Goal: Task Accomplishment & Management: Complete application form

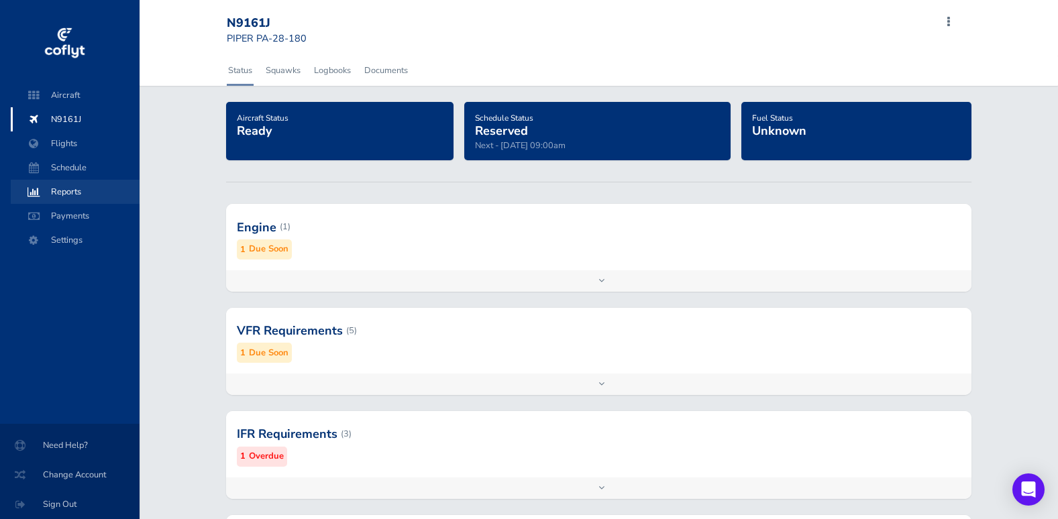
click at [61, 184] on span "Reports" at bounding box center [75, 192] width 102 height 24
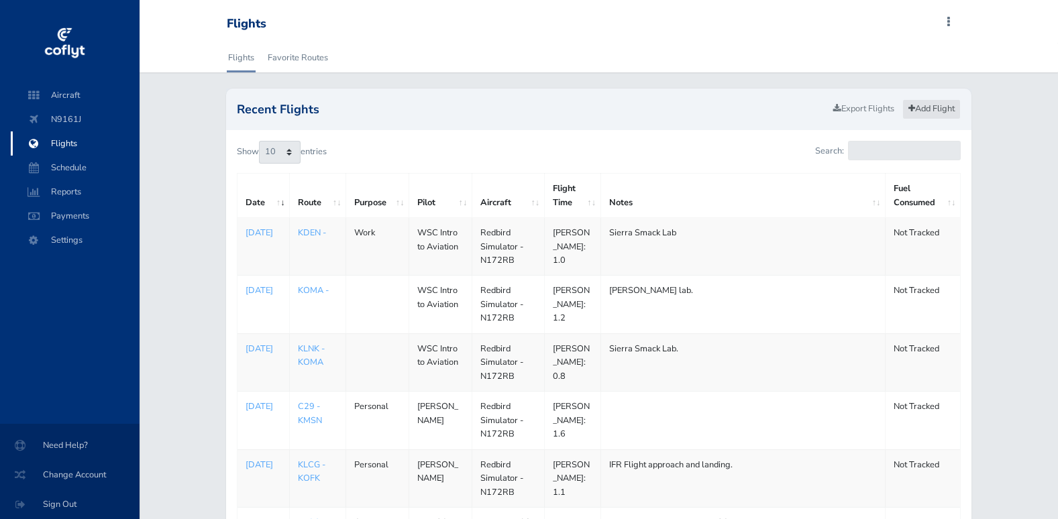
click at [921, 112] on link "Add Flight" at bounding box center [931, 108] width 58 height 19
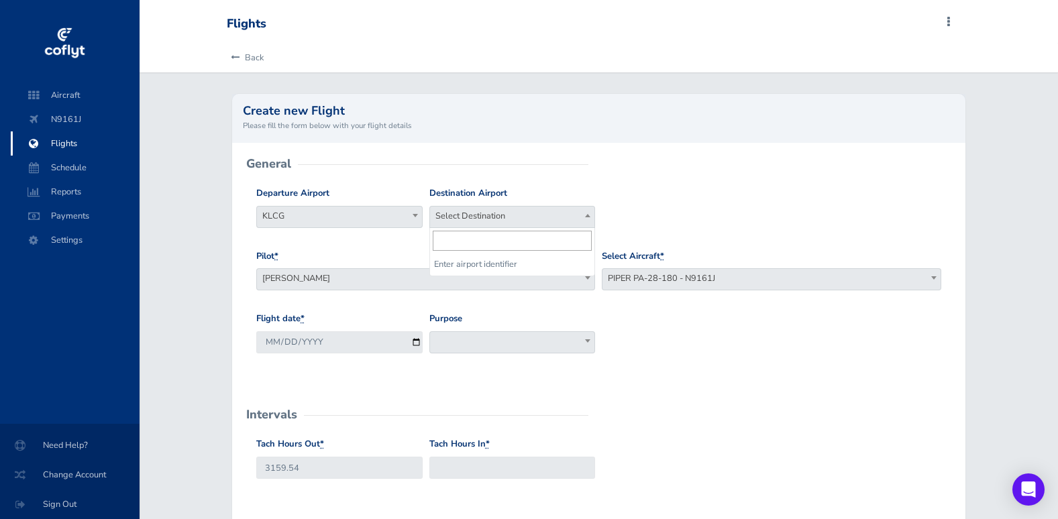
click at [518, 219] on span "Select Destination" at bounding box center [512, 216] width 165 height 19
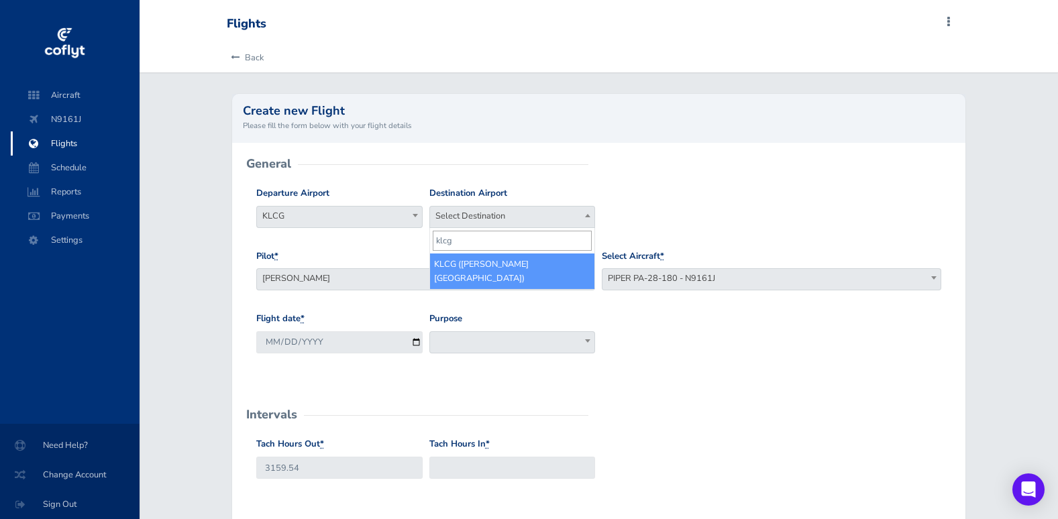
type input "klcg"
select select "KLCG"
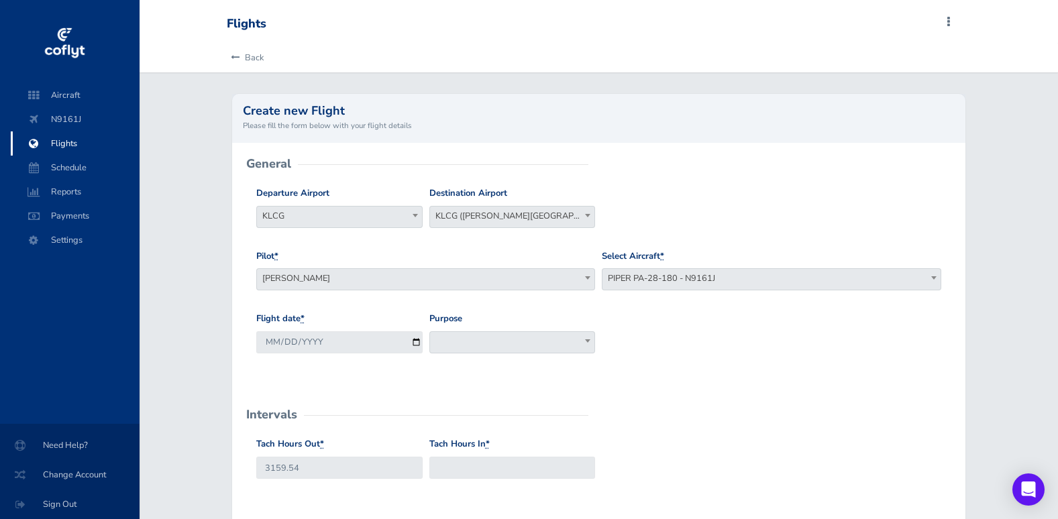
click at [490, 337] on span at bounding box center [512, 342] width 166 height 22
click at [373, 337] on input "[DATE]" at bounding box center [339, 342] width 166 height 22
click at [416, 341] on input "[DATE]" at bounding box center [339, 342] width 166 height 22
type input "[DATE]"
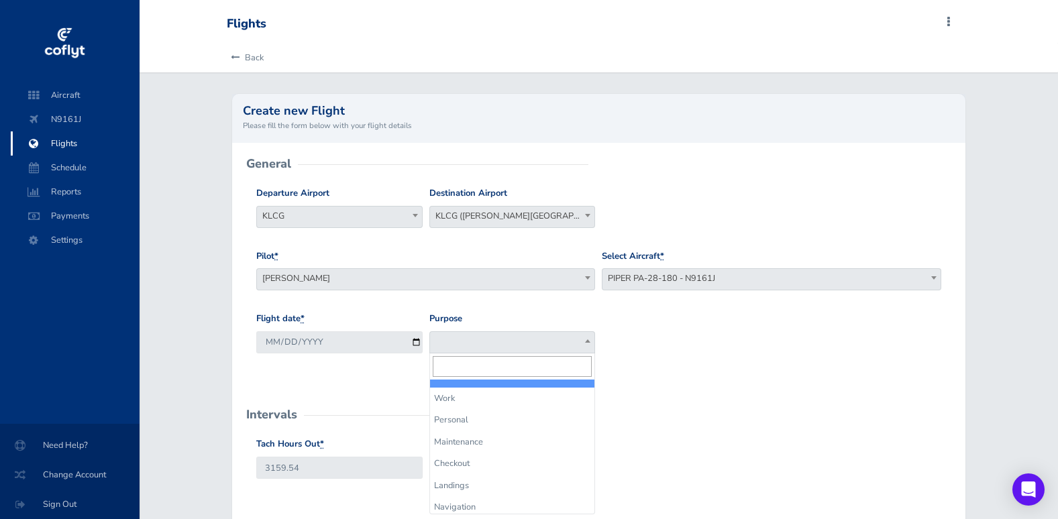
click at [445, 349] on span at bounding box center [512, 342] width 166 height 22
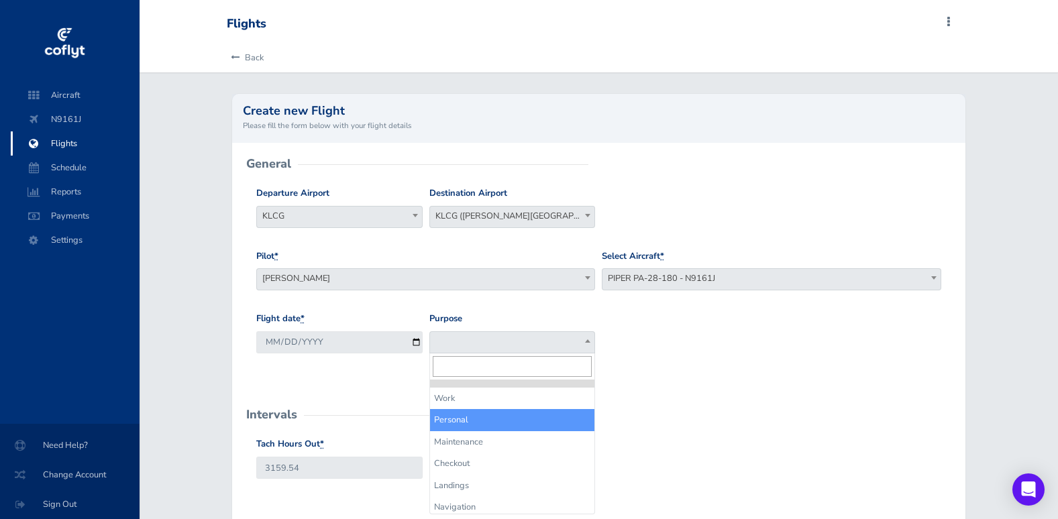
select select "Personal"
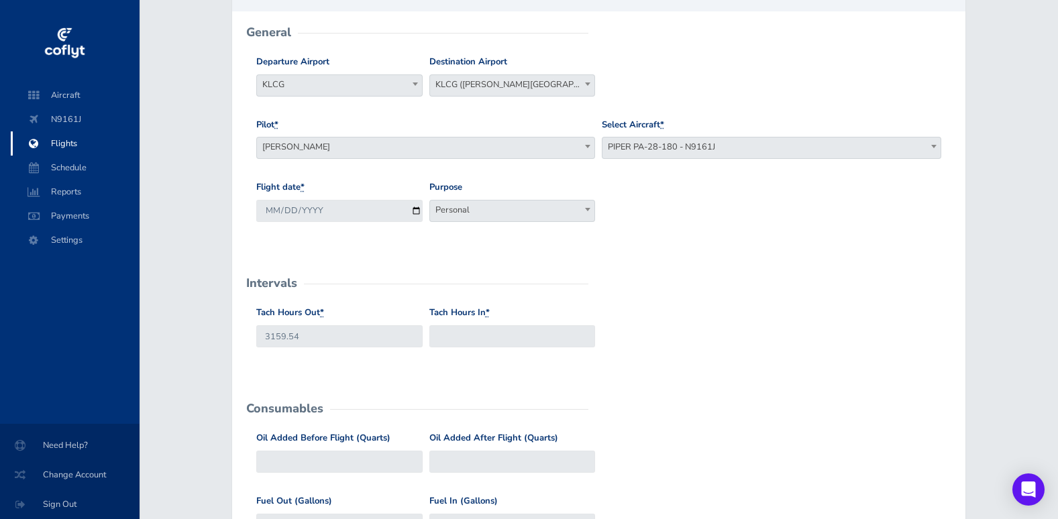
scroll to position [134, 0]
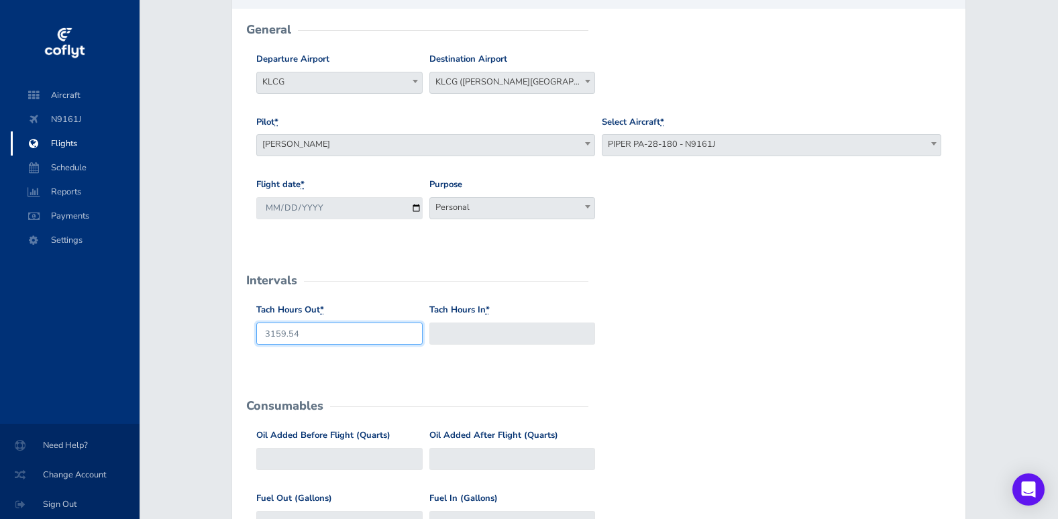
click at [335, 340] on input "3159.54" at bounding box center [339, 334] width 166 height 22
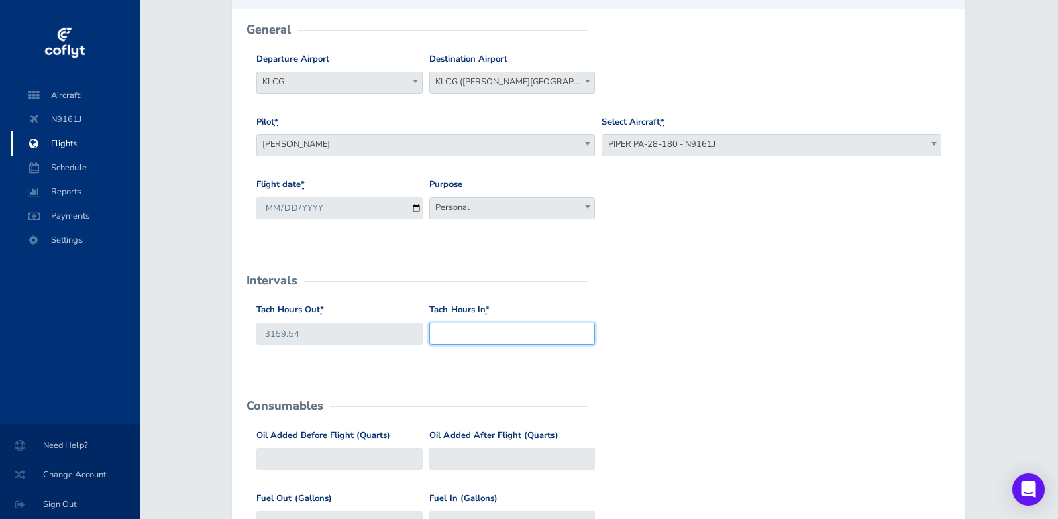
click at [436, 339] on input "Tach Hours In *" at bounding box center [512, 334] width 166 height 22
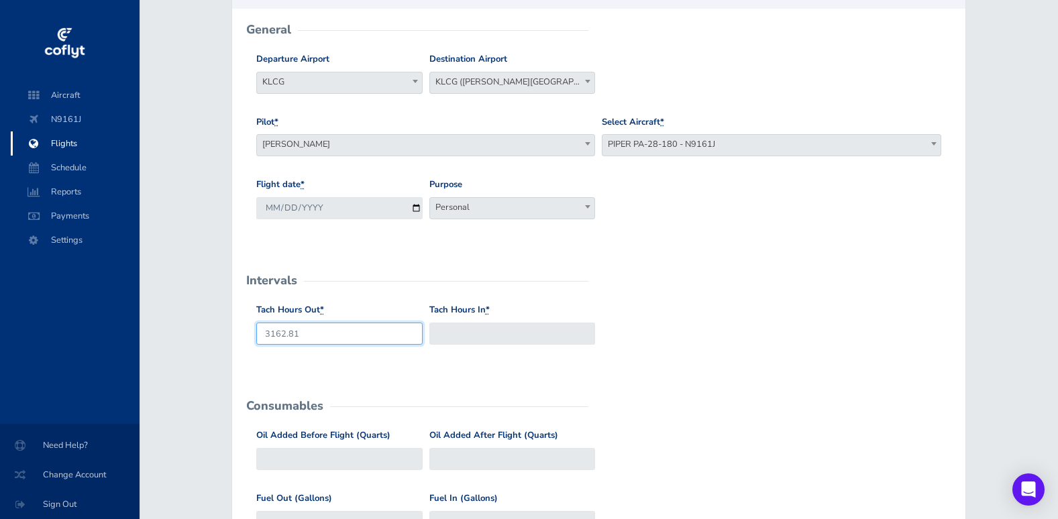
type input "3162.81"
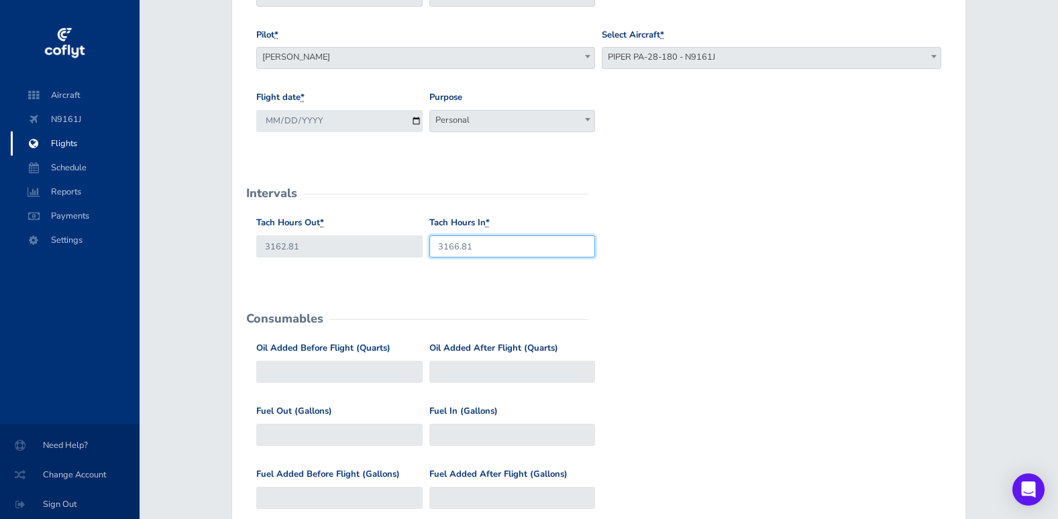
scroll to position [335, 0]
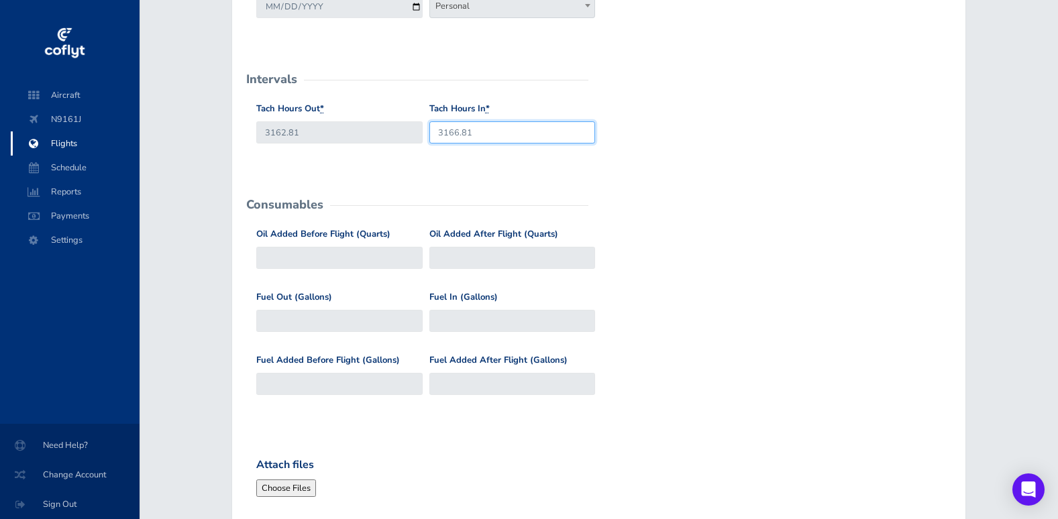
type input "3166.81"
click at [350, 252] on input "Oil Added Before Flight (Quarts)" at bounding box center [339, 258] width 166 height 22
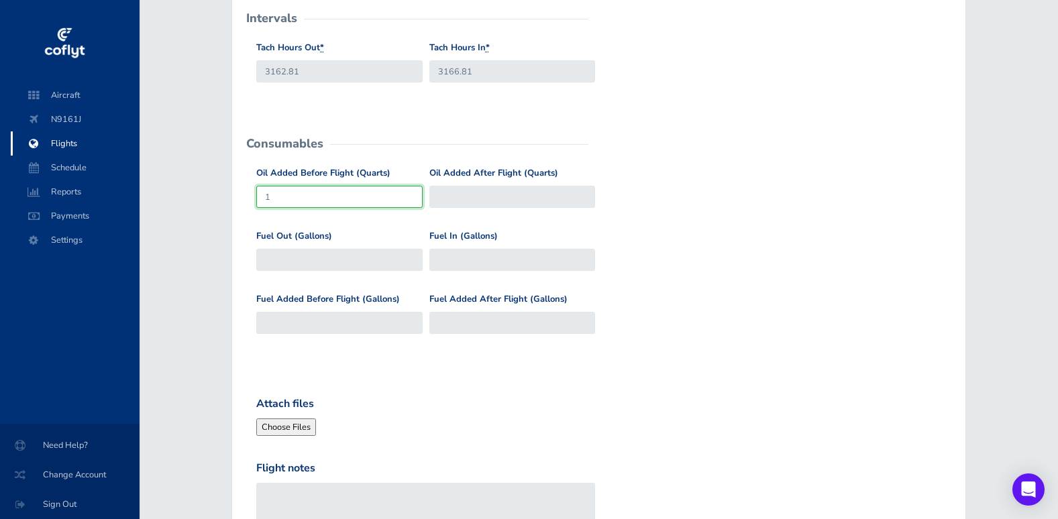
scroll to position [469, 0]
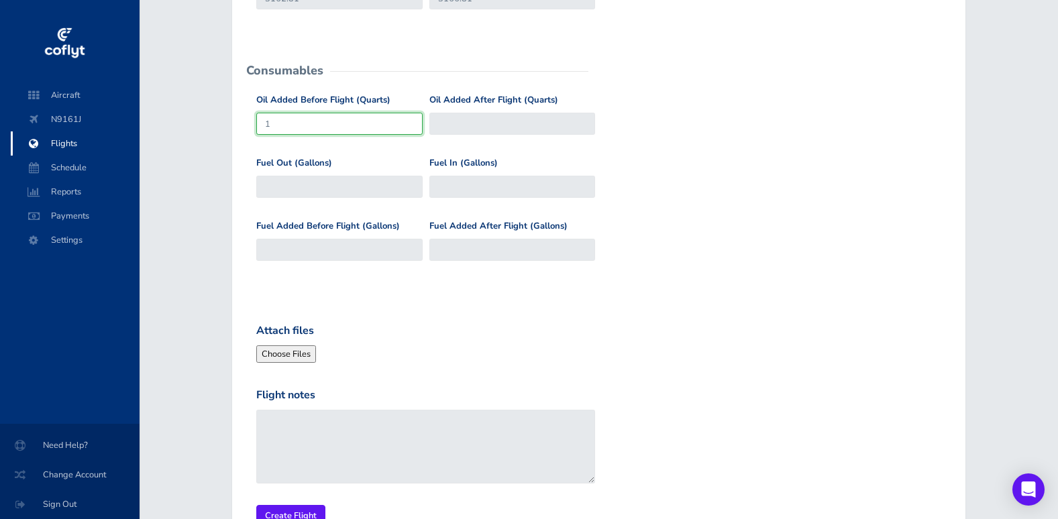
type input "1"
click at [353, 486] on div "Flight notes" at bounding box center [425, 440] width 345 height 107
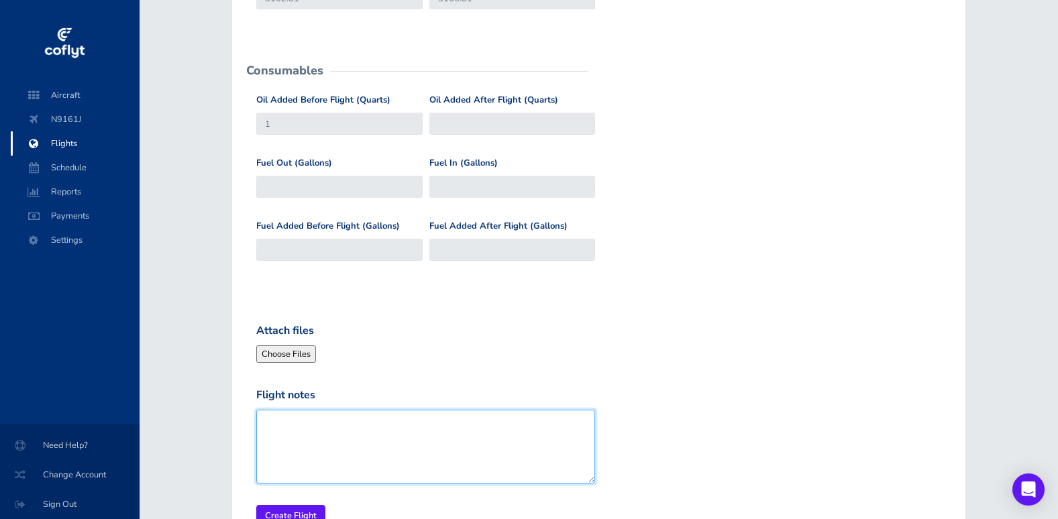
drag, startPoint x: 367, startPoint y: 451, endPoint x: 456, endPoint y: 431, distance: 91.4
click at [367, 451] on textarea "Flight notes" at bounding box center [425, 447] width 339 height 74
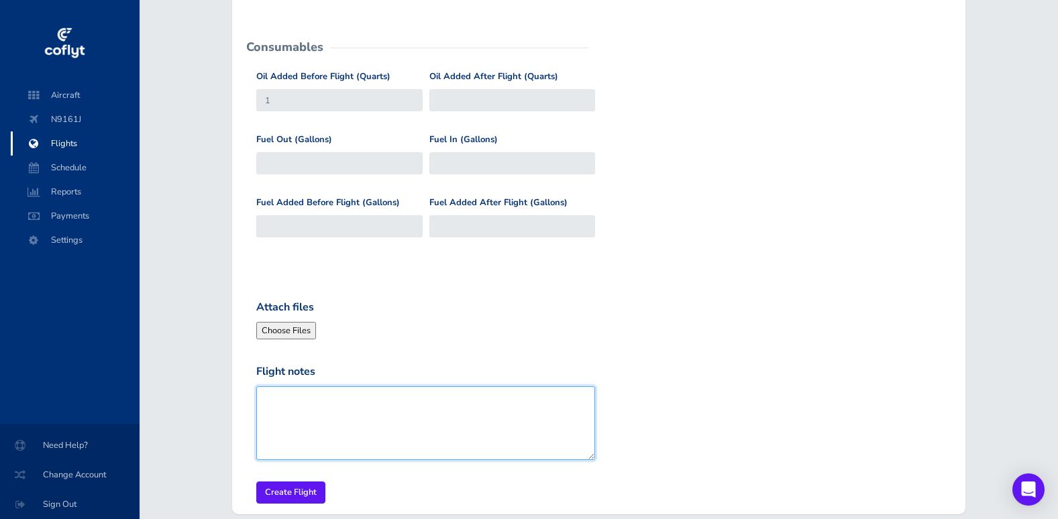
scroll to position [557, 0]
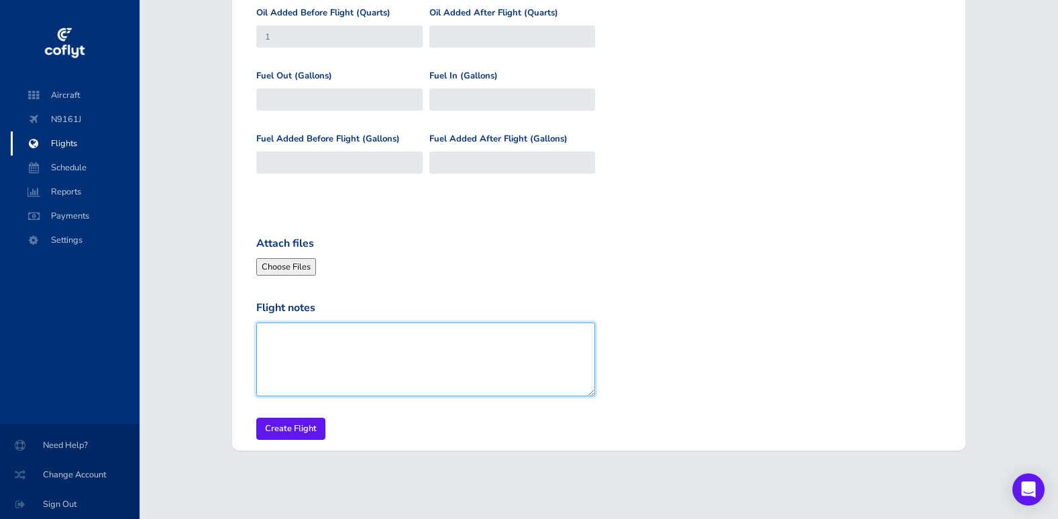
click at [472, 331] on textarea "Flight notes" at bounding box center [425, 360] width 339 height 74
type textarea "F"
type textarea "Took"
type textarea "AI"
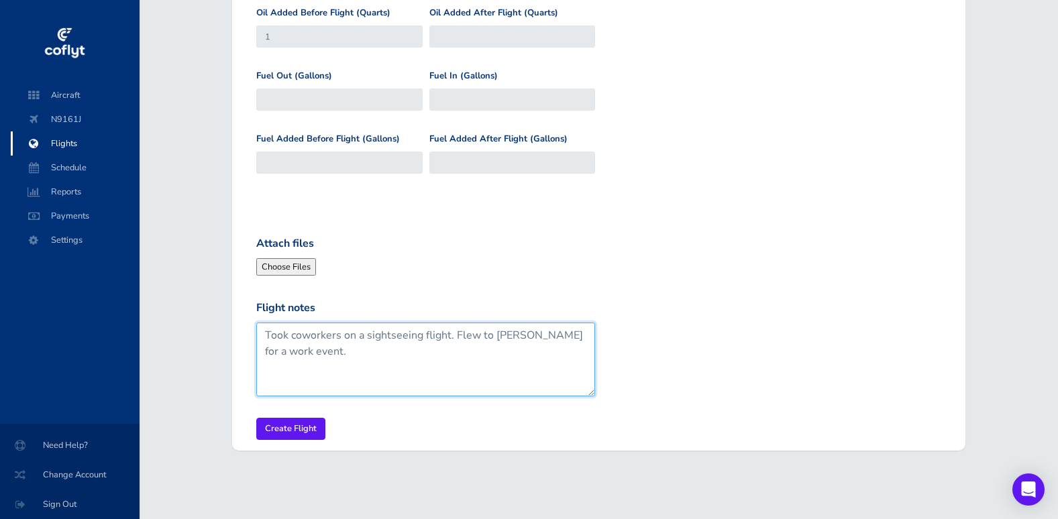
click at [451, 335] on textarea "Took coworkers on a sightseeing flight. Flew to [PERSON_NAME] for a work event." at bounding box center [425, 360] width 339 height 74
click at [459, 334] on textarea "Took coworkers on a sightseeing flight. Flew to [PERSON_NAME] for a work event." at bounding box center [425, 360] width 339 height 74
click at [500, 351] on textarea "Took coworkers on a sightseeing flight. Flew to [PERSON_NAME] for a work event." at bounding box center [425, 360] width 339 height 74
type textarea "Took coworkers on a sightseeing flight. Flew to [PERSON_NAME] for a work event."
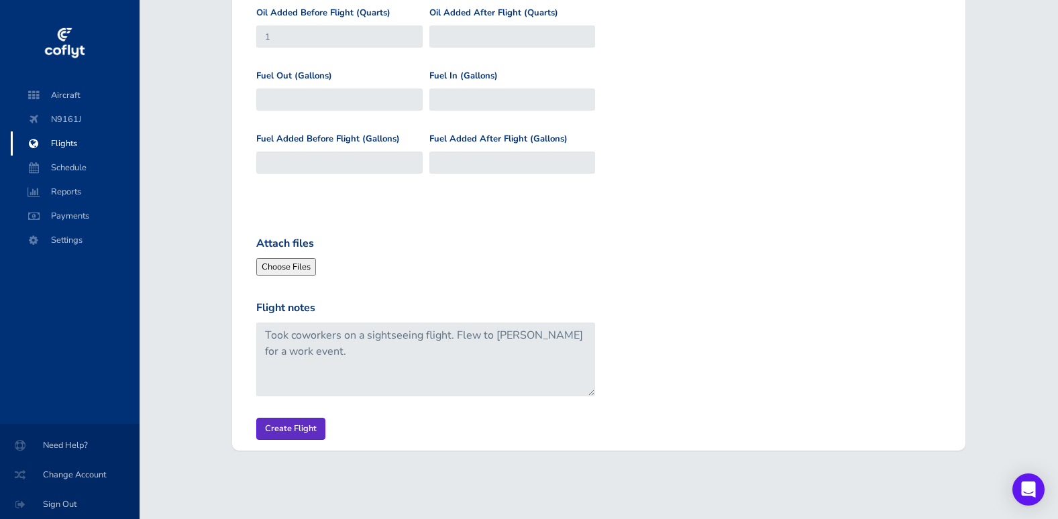
click at [294, 423] on input "Create Flight" at bounding box center [290, 429] width 69 height 22
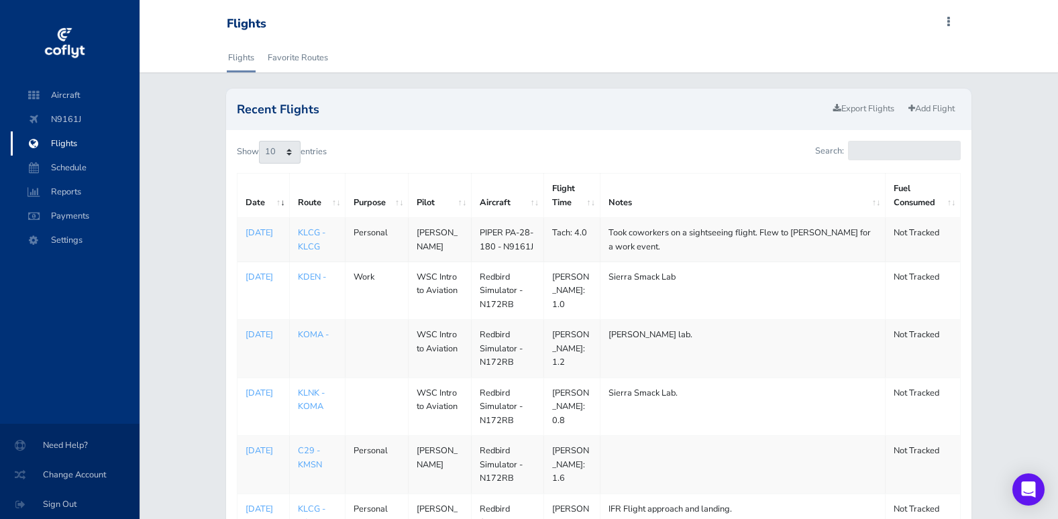
click at [954, 21] on span at bounding box center [948, 22] width 16 height 19
click at [140, 255] on div "Recent Flights Export Flights Add Flight Show 10 25 50 100 entries Search: Date…" at bounding box center [598, 442] width 918 height 707
click at [64, 502] on span "Sign Out" at bounding box center [69, 504] width 107 height 24
